Goal: Task Accomplishment & Management: Use online tool/utility

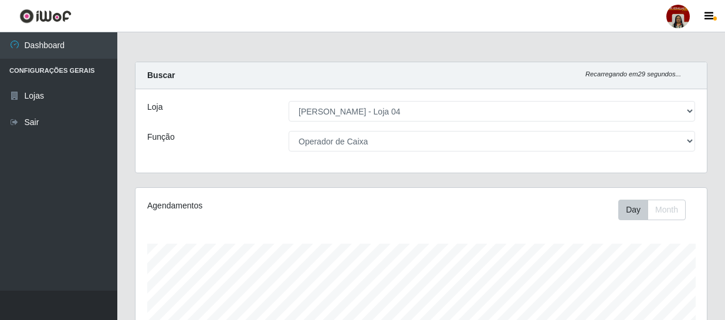
select select "251"
select select "22"
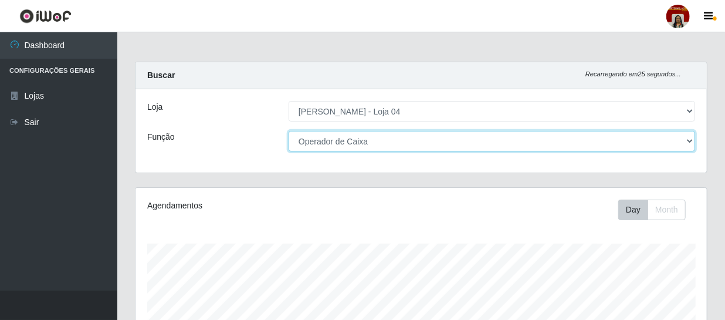
click at [669, 140] on select "[Selecione...] ASG ASG + ASG ++ Auxiliar de Depósito Auxiliar de Depósito + Aux…" at bounding box center [492, 141] width 407 height 21
click at [289, 131] on select "[Selecione...] ASG ASG + ASG ++ Auxiliar de Depósito Auxiliar de Depósito + Aux…" at bounding box center [492, 141] width 407 height 21
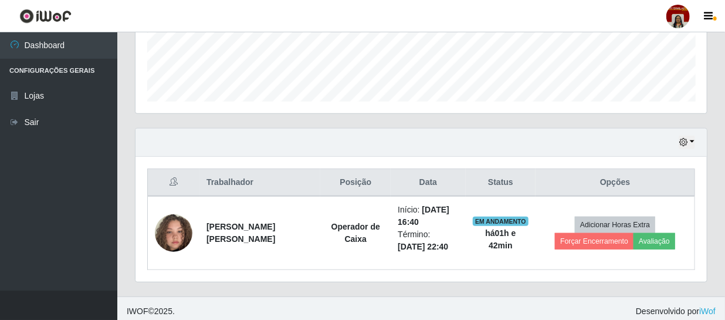
scroll to position [323, 0]
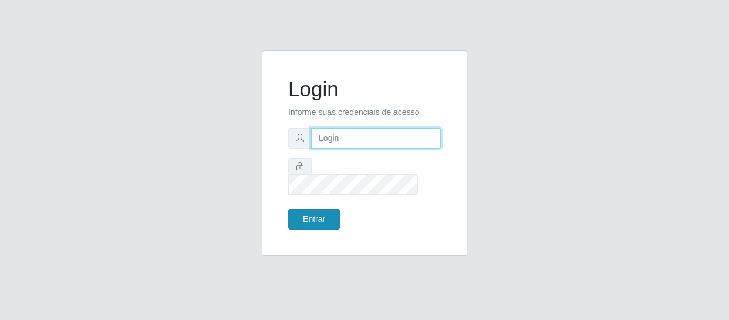
type input "[EMAIL_ADDRESS][DOMAIN_NAME]"
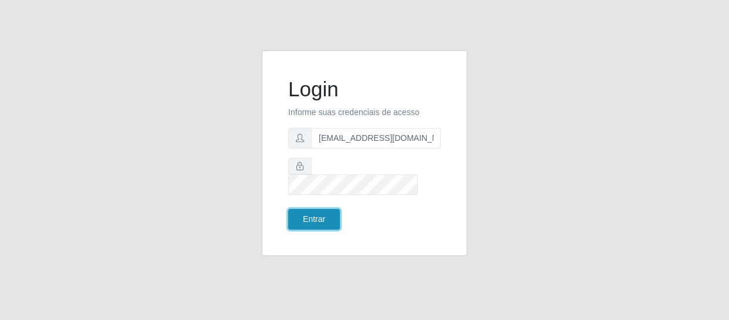
click at [316, 215] on button "Entrar" at bounding box center [314, 219] width 52 height 21
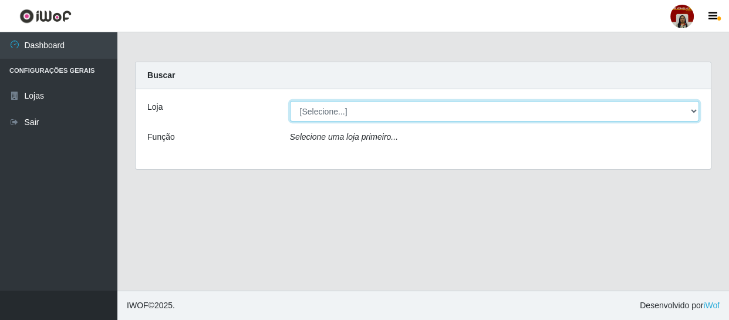
click at [387, 110] on select "[Selecione...] Mar Vermelho - Loja 04" at bounding box center [495, 111] width 410 height 21
select select "251"
click at [290, 101] on select "[Selecione...] Mar Vermelho - Loja 04" at bounding box center [495, 111] width 410 height 21
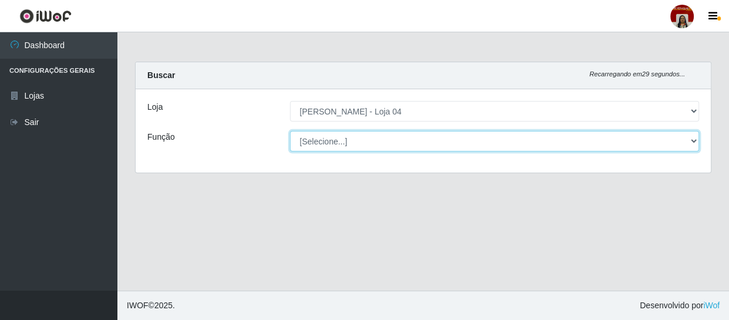
click at [383, 136] on select "[Selecione...] ASG ASG + ASG ++ Auxiliar de Depósito Auxiliar de Depósito + Aux…" at bounding box center [495, 141] width 410 height 21
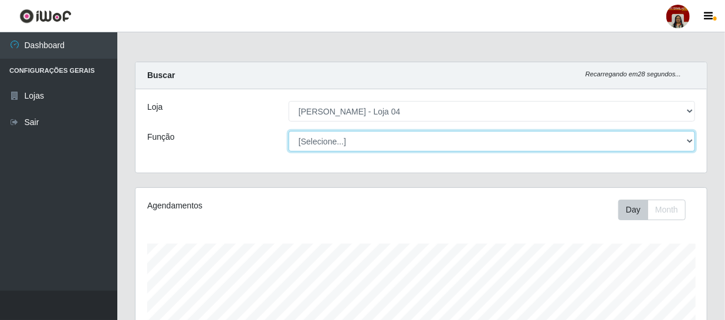
scroll to position [244, 572]
click at [289, 131] on select "[Selecione...] ASG ASG + ASG ++ Auxiliar de Depósito Auxiliar de Depósito + Aux…" at bounding box center [492, 141] width 407 height 21
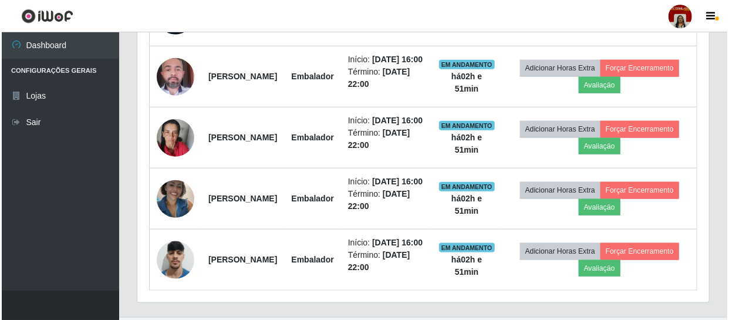
scroll to position [531, 0]
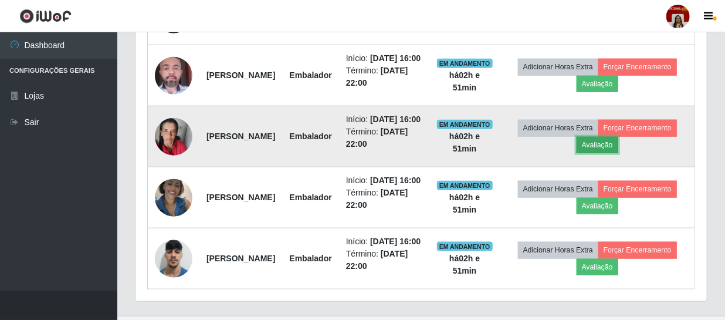
click at [619, 153] on button "Avaliação" at bounding box center [598, 145] width 42 height 16
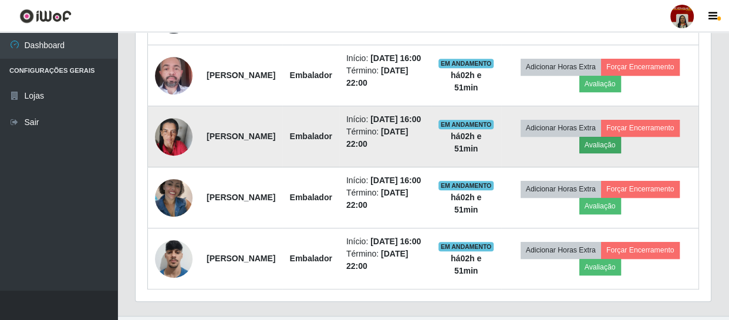
scroll to position [244, 566]
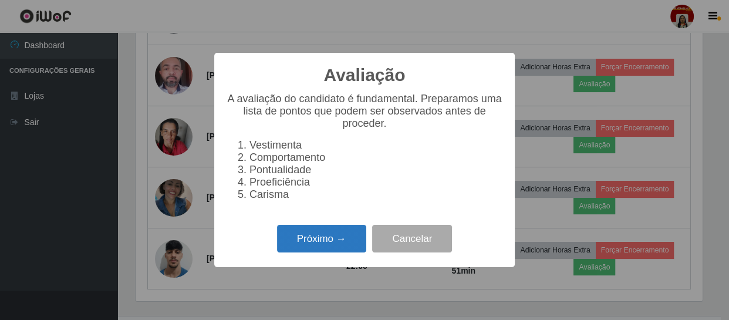
click at [340, 245] on button "Próximo →" at bounding box center [321, 239] width 89 height 28
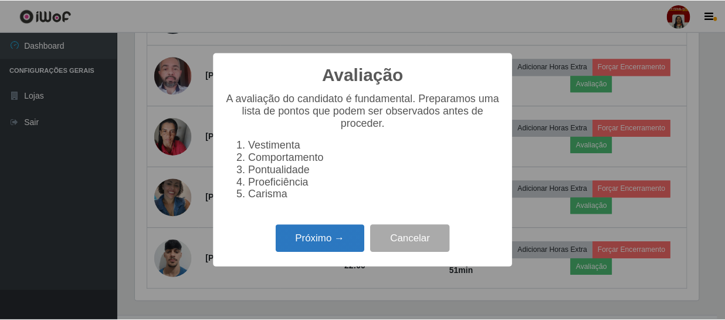
scroll to position [586689, 586365]
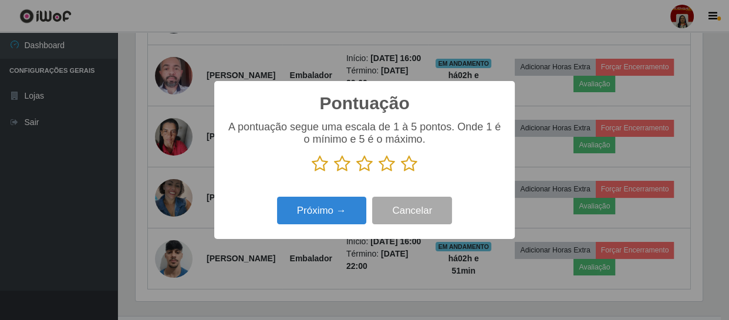
click at [410, 163] on icon at bounding box center [409, 164] width 16 height 18
click at [401, 173] on input "radio" at bounding box center [401, 173] width 0 height 0
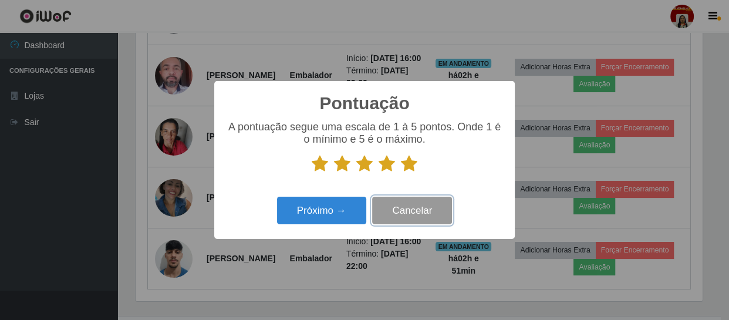
click at [417, 217] on button "Cancelar" at bounding box center [412, 211] width 80 height 28
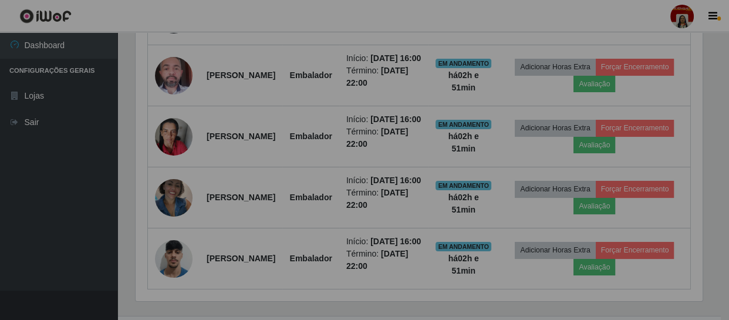
scroll to position [244, 572]
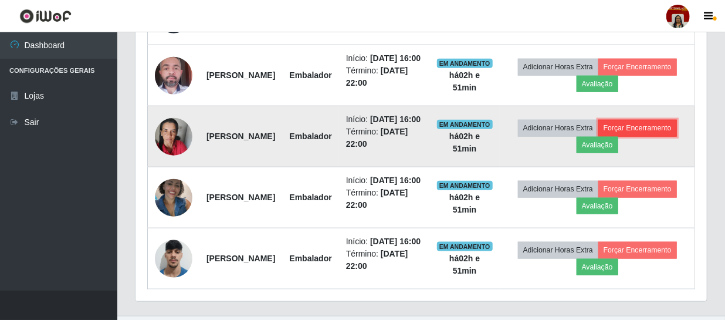
click at [599, 136] on button "Forçar Encerramento" at bounding box center [638, 128] width 79 height 16
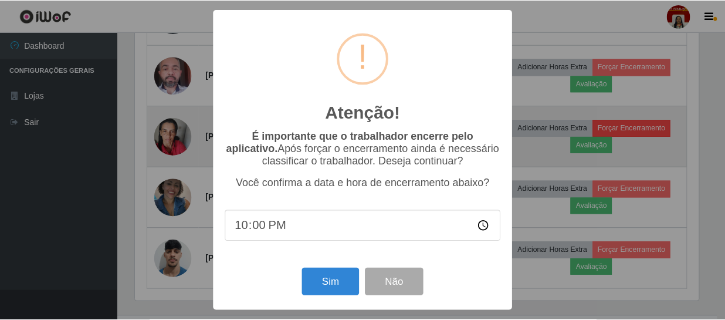
scroll to position [244, 566]
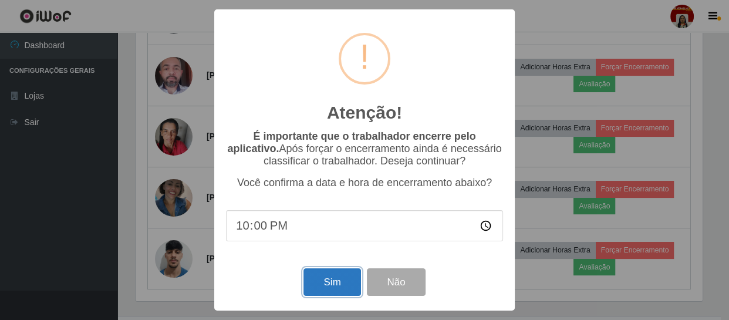
click at [339, 276] on button "Sim" at bounding box center [331, 282] width 57 height 28
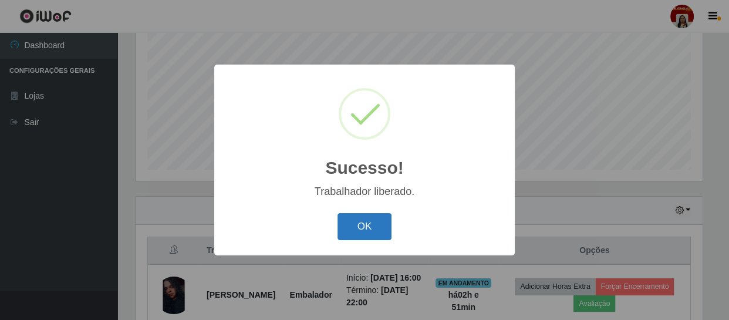
click at [377, 221] on button "OK" at bounding box center [364, 227] width 55 height 28
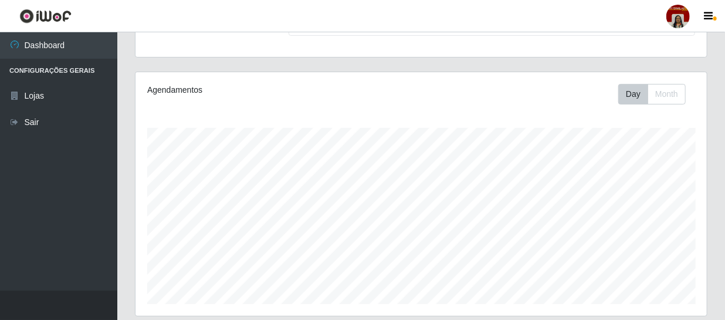
scroll to position [9, 0]
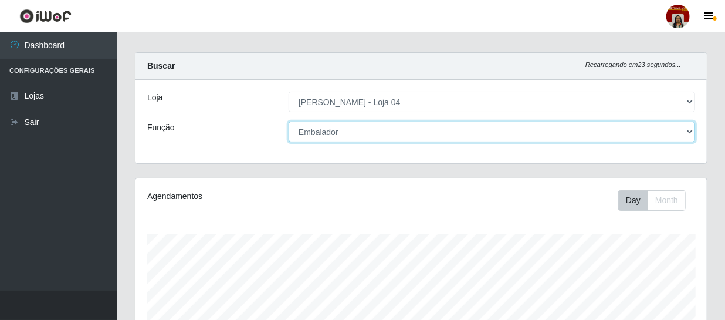
click at [393, 129] on select "[Selecione...] ASG ASG + ASG ++ Auxiliar de Depósito Auxiliar de Depósito + Aux…" at bounding box center [492, 131] width 407 height 21
select select "22"
click at [289, 121] on select "[Selecione...] ASG ASG + ASG ++ Auxiliar de Depósito Auxiliar de Depósito + Aux…" at bounding box center [492, 131] width 407 height 21
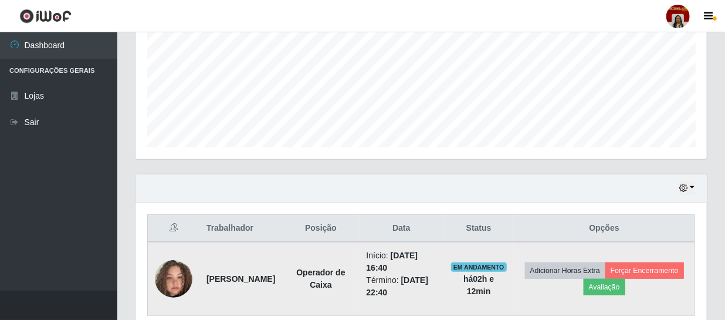
scroll to position [270, 0]
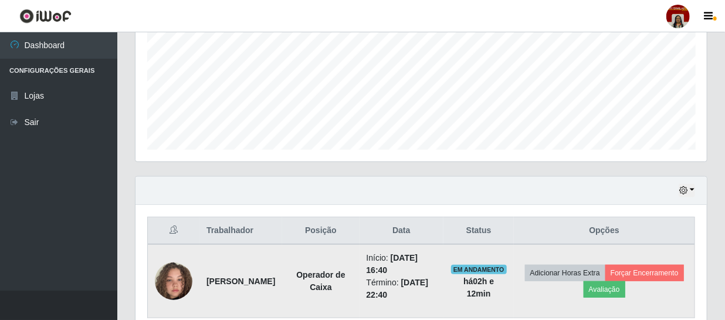
click at [161, 285] on img at bounding box center [174, 281] width 38 height 67
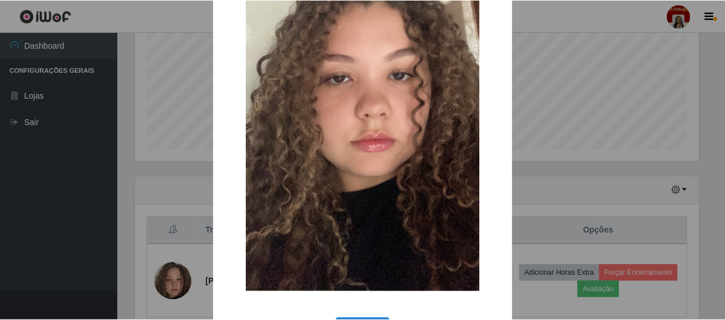
scroll to position [160, 0]
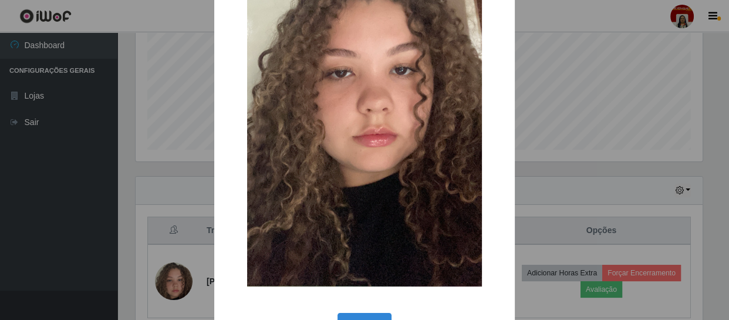
click at [114, 256] on div "× OK Cancel" at bounding box center [364, 160] width 729 height 320
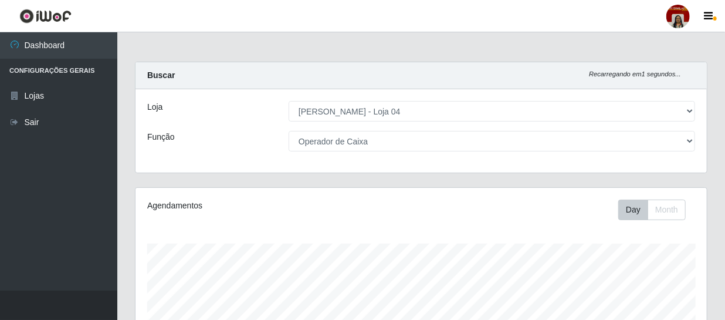
scroll to position [0, 0]
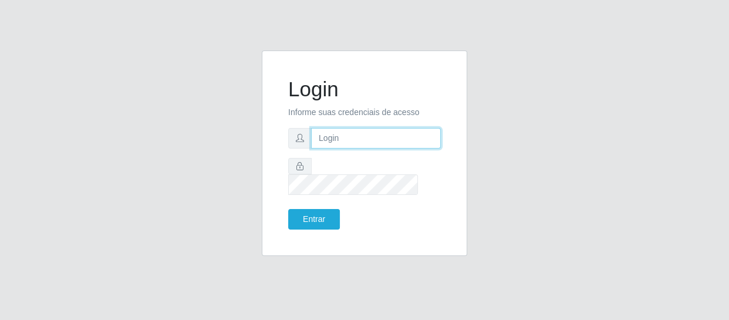
type input "[EMAIL_ADDRESS][DOMAIN_NAME]"
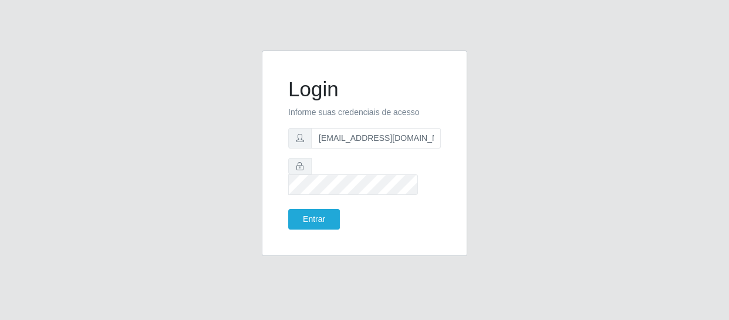
click at [325, 199] on form "Login Informe suas credenciais de acesso alimentos.loja4@marvermelho.com.br Ent…" at bounding box center [364, 153] width 153 height 153
click at [323, 209] on button "Entrar" at bounding box center [314, 219] width 52 height 21
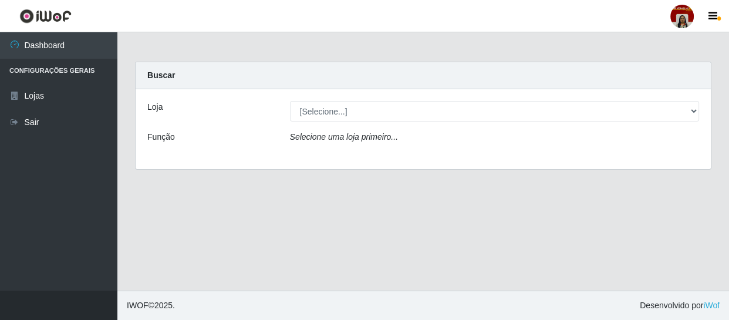
click at [424, 135] on div "Selecione uma loja primeiro..." at bounding box center [494, 139] width 427 height 17
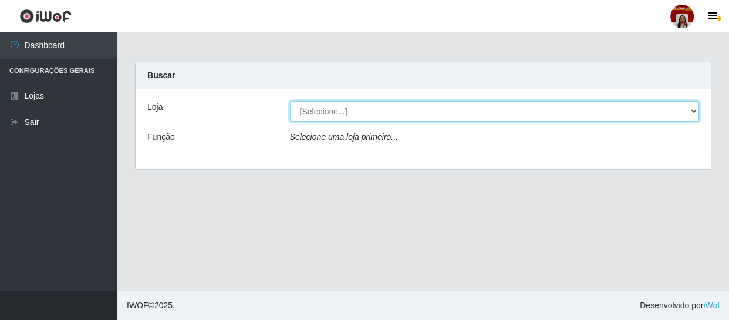
click at [410, 115] on select "[Selecione...] Mar Vermelho - Loja 04" at bounding box center [495, 111] width 410 height 21
select select "251"
click at [290, 101] on select "[Selecione...] Mar Vermelho - Loja 04" at bounding box center [495, 111] width 410 height 21
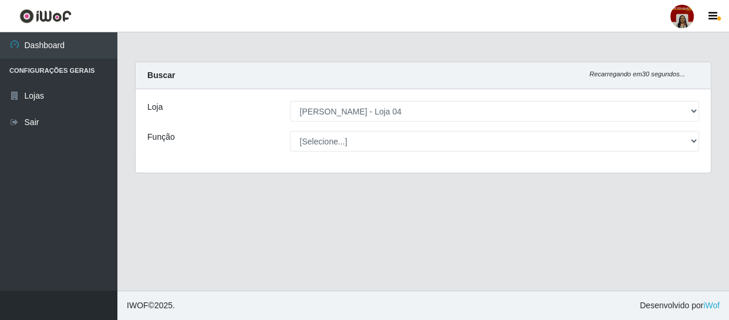
click at [347, 141] on select "[Selecione...] ASG ASG + ASG ++ Auxiliar de Depósito Auxiliar de Depósito + Aux…" at bounding box center [495, 141] width 410 height 21
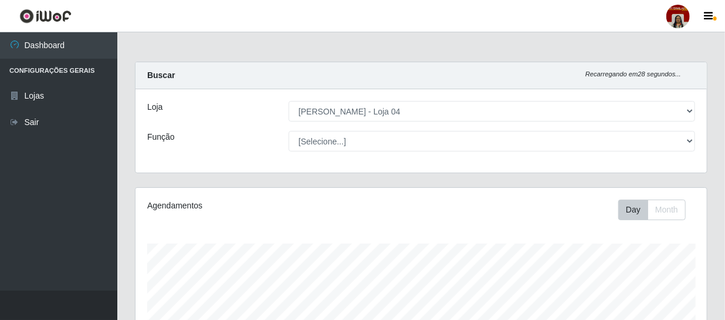
scroll to position [244, 572]
select select "1"
click at [289, 131] on select "[Selecione...] ASG ASG + ASG ++ Auxiliar de Depósito Auxiliar de Depósito + Aux…" at bounding box center [492, 141] width 407 height 21
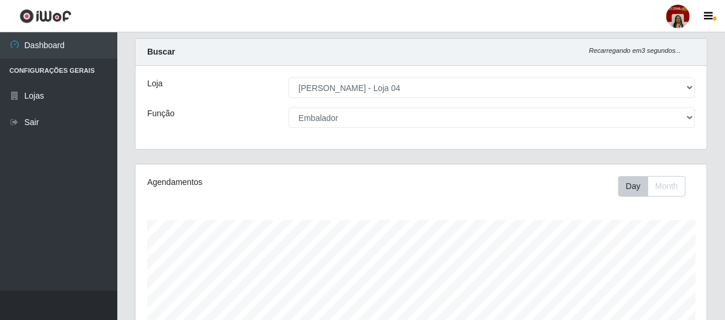
scroll to position [0, 0]
